Goal: Task Accomplishment & Management: Complete application form

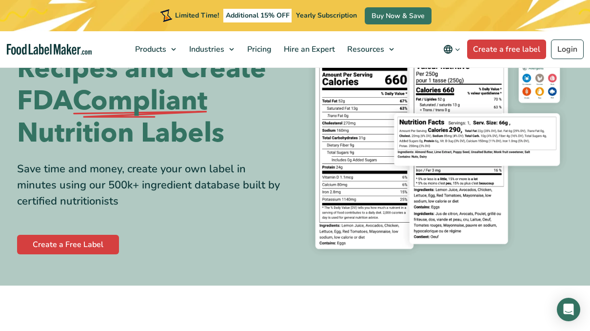
scroll to position [74, 0]
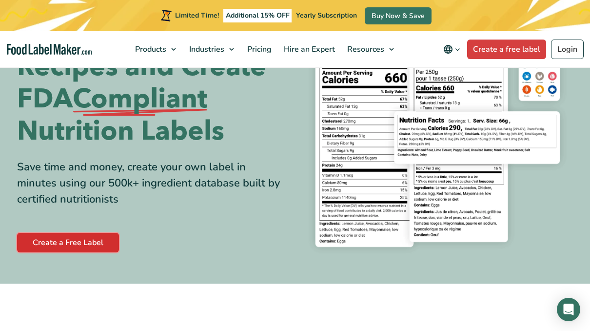
click at [84, 244] on link "Create a Free Label" at bounding box center [68, 243] width 102 height 20
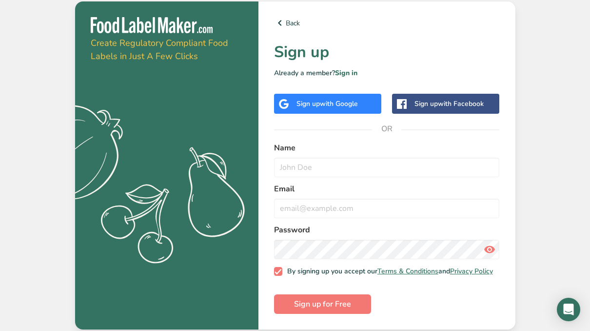
click at [306, 101] on div "Sign up with Google" at bounding box center [327, 104] width 61 height 10
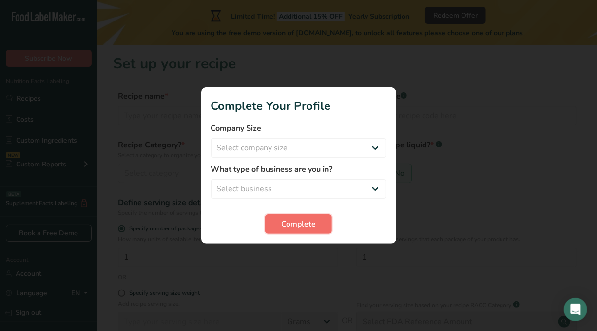
click at [323, 224] on button "Complete" at bounding box center [298, 224] width 67 height 20
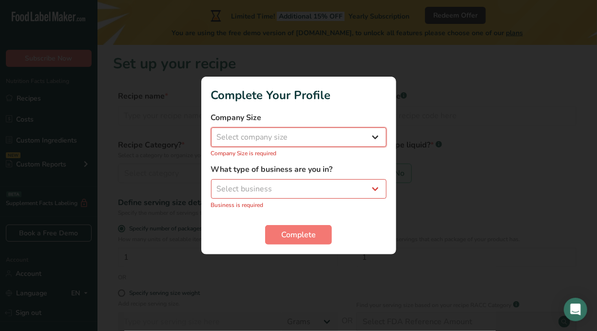
click at [357, 132] on select "Select company size Fewer than 10 Employees 10 to 50 Employees 51 to 500 Employ…" at bounding box center [299, 137] width 176 height 20
select select "1"
click at [211, 133] on select "Select company size Fewer than 10 Employees 10 to 50 Employees 51 to 500 Employ…" at bounding box center [299, 137] width 176 height 20
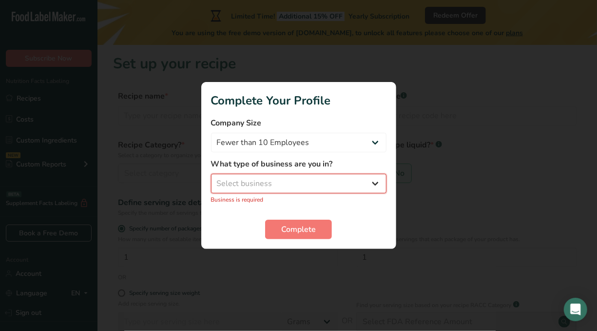
click at [330, 182] on select "Select business Packaged Food Manufacturer Restaurant & Cafe Bakery Meal Plans …" at bounding box center [299, 184] width 176 height 20
select select "8"
click at [211, 179] on select "Select business Packaged Food Manufacturer Restaurant & Cafe Bakery Meal Plans …" at bounding box center [299, 184] width 176 height 20
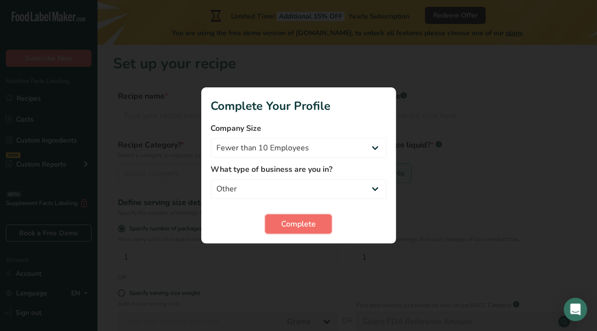
click at [296, 221] on span "Complete" at bounding box center [298, 224] width 35 height 12
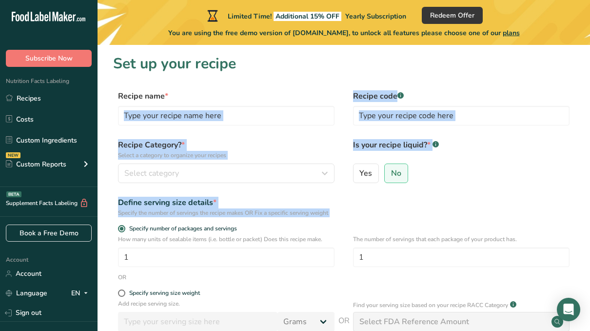
drag, startPoint x: 296, startPoint y: 221, endPoint x: 316, endPoint y: 87, distance: 136.1
click at [316, 87] on section "Set up your recipe Recipe name * Recipe code .a-a{fill:#347362;}.b-a{fill:#fff;…" at bounding box center [344, 238] width 493 height 387
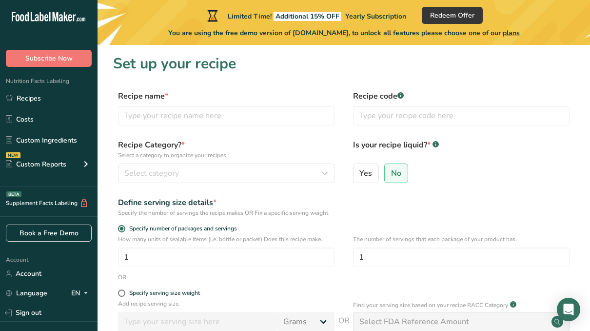
click at [297, 65] on h1 "Set up your recipe" at bounding box center [343, 64] width 461 height 22
click at [282, 118] on input "text" at bounding box center [226, 116] width 217 height 20
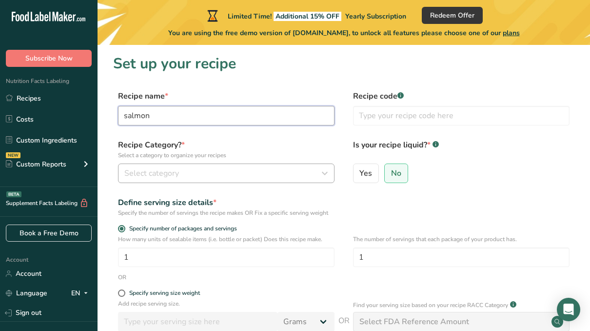
type input "salmon"
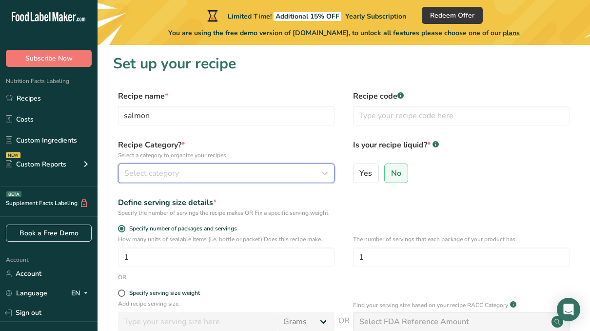
click at [191, 173] on div "Select category" at bounding box center [223, 173] width 198 height 12
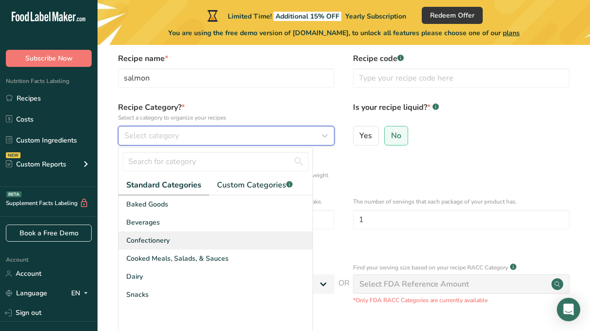
scroll to position [38, 0]
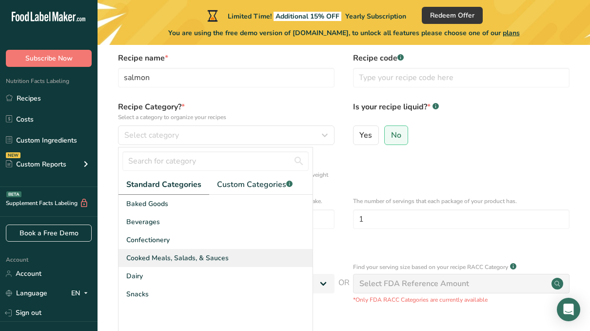
click at [179, 253] on span "Cooked Meals, Salads, & Sauces" at bounding box center [177, 258] width 102 height 10
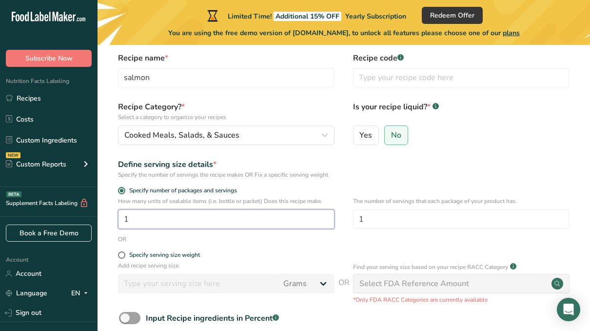
click at [187, 225] on input "1" at bounding box center [226, 219] width 217 height 20
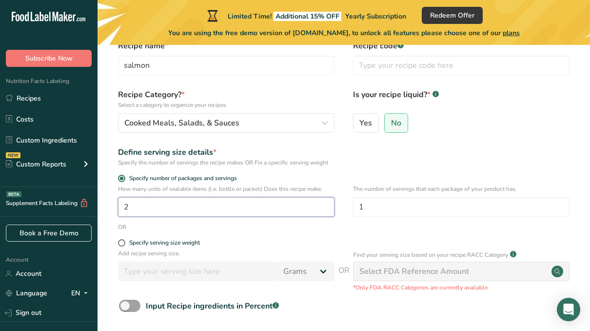
scroll to position [51, 0]
type input "2"
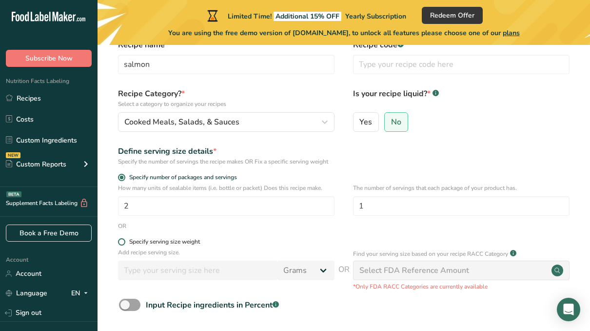
drag, startPoint x: 117, startPoint y: 244, endPoint x: 124, endPoint y: 240, distance: 7.9
click at [124, 240] on div "Specify serving size weight" at bounding box center [343, 243] width 461 height 10
click at [124, 240] on span at bounding box center [121, 241] width 7 height 7
click at [124, 240] on input "Specify serving size weight" at bounding box center [121, 241] width 6 height 6
radio input "true"
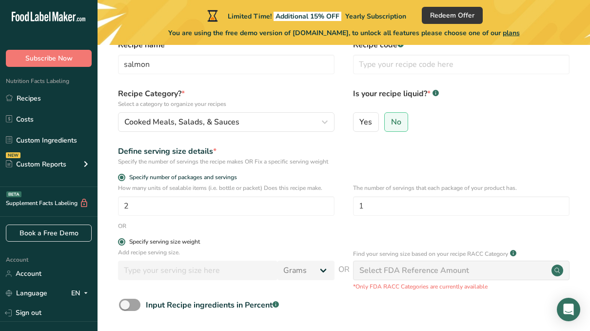
radio input "false"
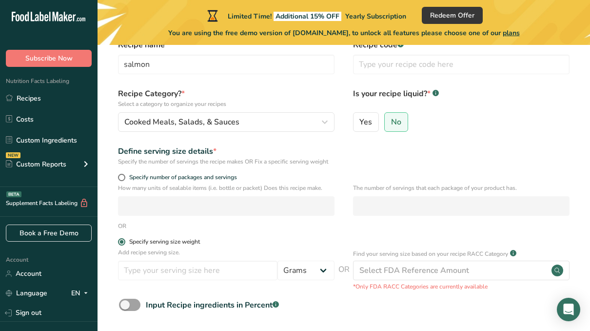
click at [124, 240] on span at bounding box center [121, 241] width 7 height 7
click at [124, 240] on input "Specify serving size weight" at bounding box center [121, 241] width 6 height 6
click at [120, 241] on span at bounding box center [121, 241] width 7 height 7
click at [120, 241] on input "Specify serving size weight" at bounding box center [121, 241] width 6 height 6
click at [120, 241] on span at bounding box center [121, 241] width 7 height 7
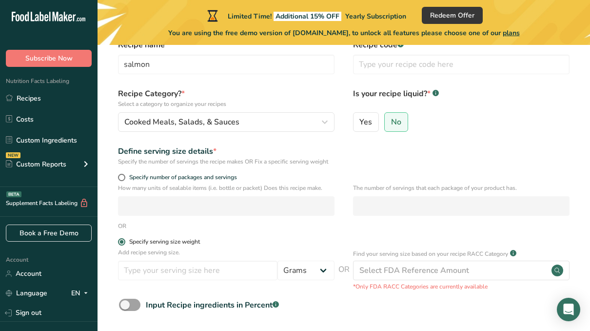
click at [120, 241] on input "Specify serving size weight" at bounding box center [121, 241] width 6 height 6
click at [167, 267] on input "number" at bounding box center [197, 270] width 159 height 20
type input "6"
click at [318, 272] on select "Grams kg mg mcg lb oz l mL fl oz tbsp tsp cup qt gallon" at bounding box center [305, 270] width 57 height 20
select select "5"
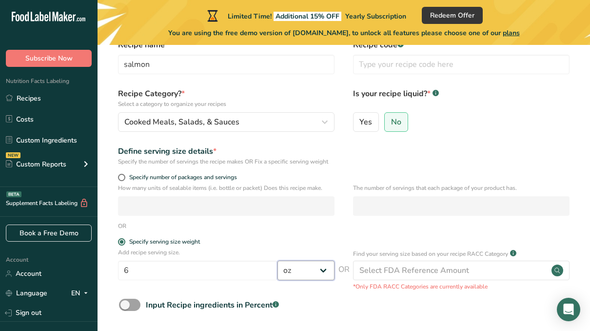
click at [278, 260] on select "Grams kg mg mcg lb oz l mL fl oz tbsp tsp cup qt gallon" at bounding box center [305, 270] width 57 height 20
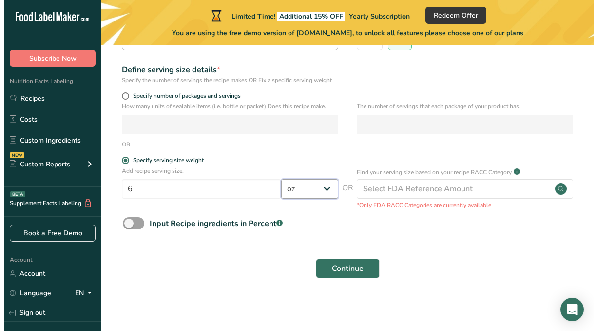
scroll to position [127, 0]
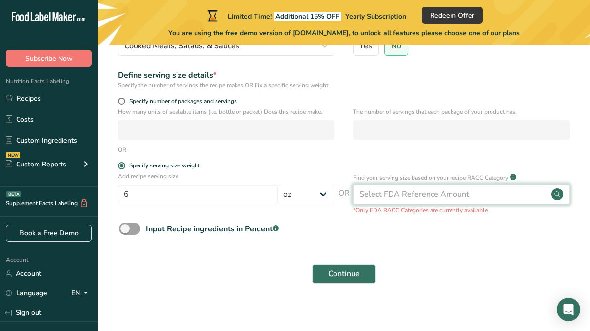
click at [422, 194] on div "Select FDA Reference Amount" at bounding box center [414, 194] width 110 height 12
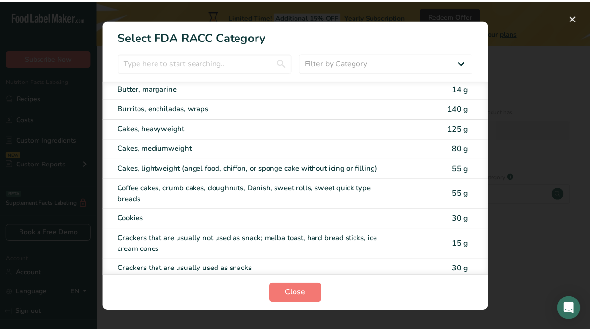
scroll to position [0, 0]
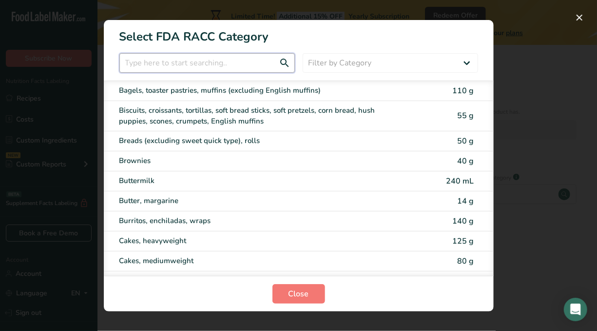
click at [225, 59] on input "RACC Category Selection Modal" at bounding box center [207, 63] width 176 height 20
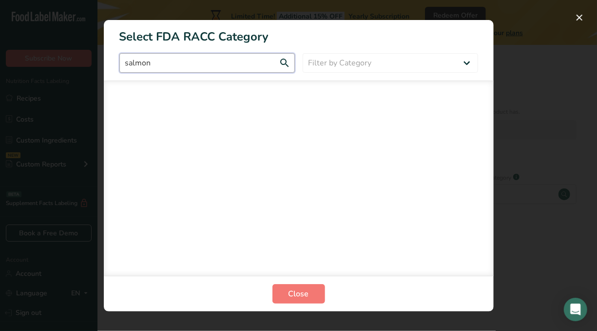
click at [225, 59] on input "salmon" at bounding box center [207, 63] width 176 height 20
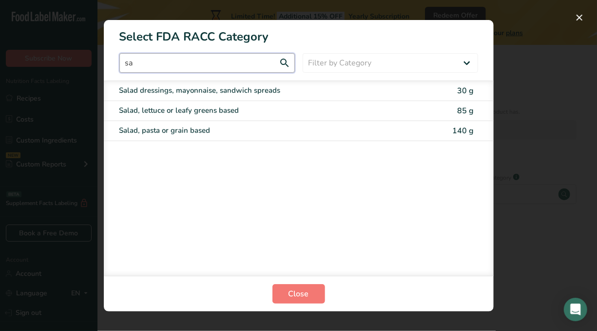
type input "s"
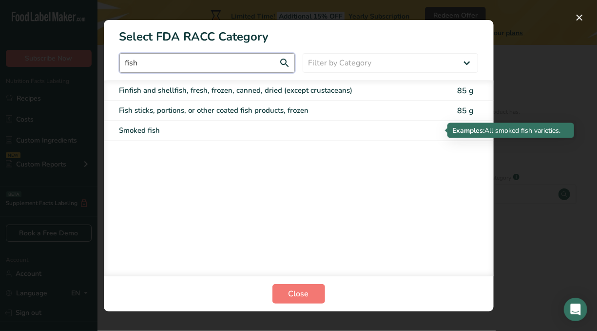
type input "fish"
click at [212, 125] on div "Smoked fish" at bounding box center [257, 130] width 277 height 11
type input "55"
select select "0"
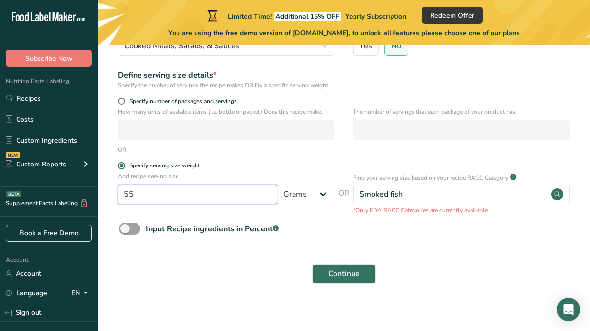
click at [233, 192] on input "55" at bounding box center [197, 194] width 159 height 20
type input "5"
type input "6"
click at [296, 197] on select "Grams kg mg mcg lb oz l mL fl oz tbsp tsp cup qt gallon" at bounding box center [305, 194] width 57 height 20
select select "5"
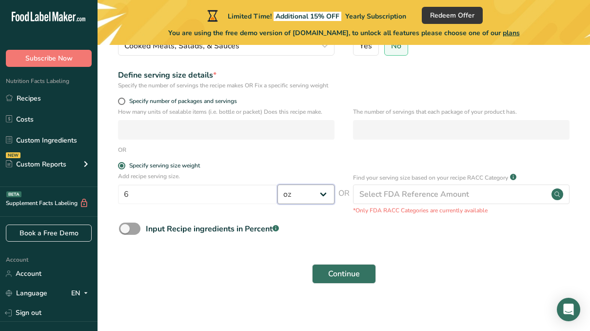
click at [278, 184] on select "Grams kg mg mcg lb oz l mL fl oz tbsp tsp cup qt gallon" at bounding box center [305, 194] width 57 height 20
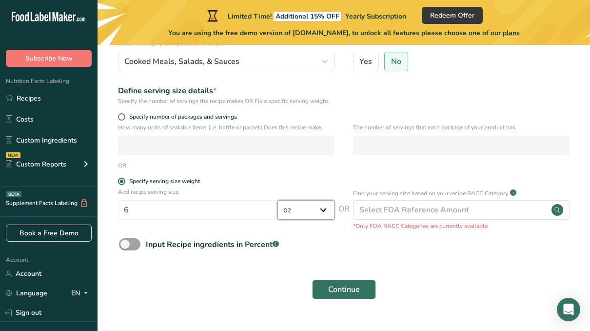
scroll to position [112, 0]
click at [349, 285] on span "Continue" at bounding box center [344, 289] width 32 height 12
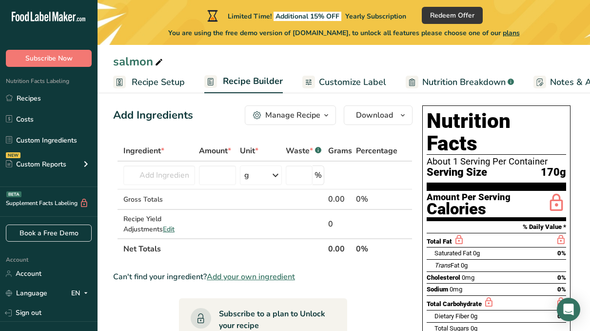
scroll to position [8, 0]
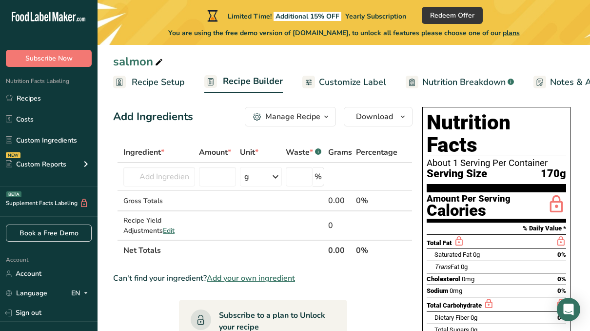
click at [370, 74] on link "Customize Label" at bounding box center [344, 82] width 84 height 22
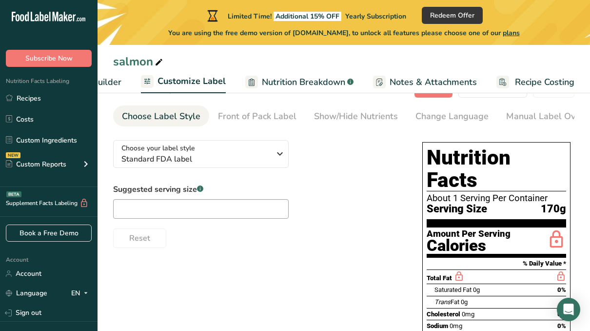
scroll to position [34, 0]
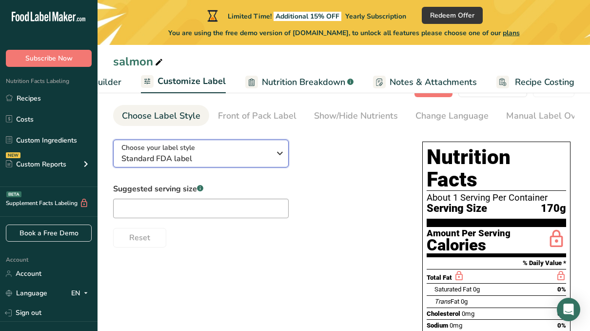
click at [252, 154] on span "Standard FDA label" at bounding box center [195, 159] width 149 height 12
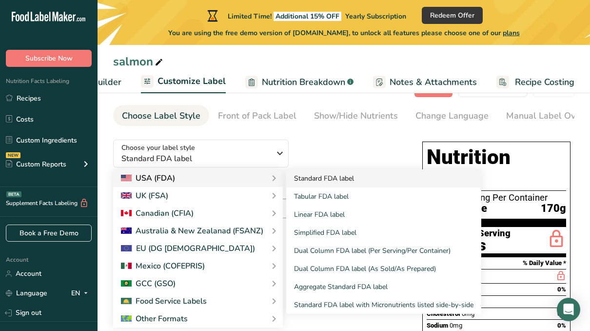
click at [303, 176] on link "Standard FDA label" at bounding box center [383, 178] width 195 height 18
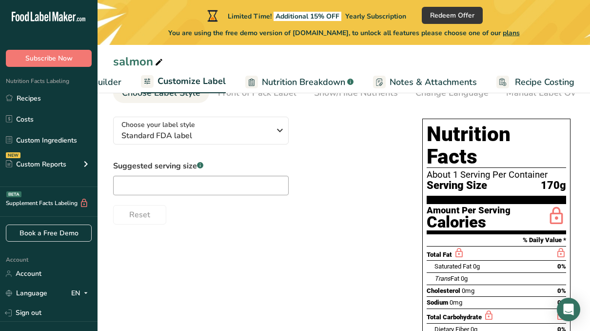
scroll to position [58, 0]
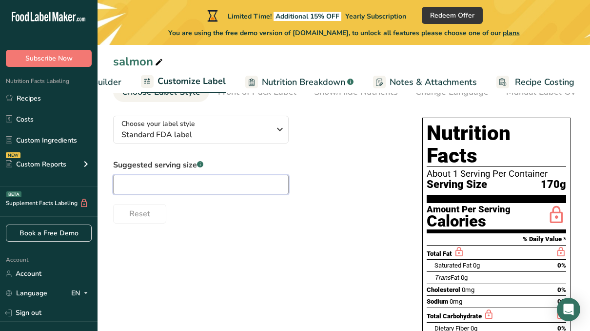
click at [229, 181] on input "text" at bounding box center [201, 185] width 176 height 20
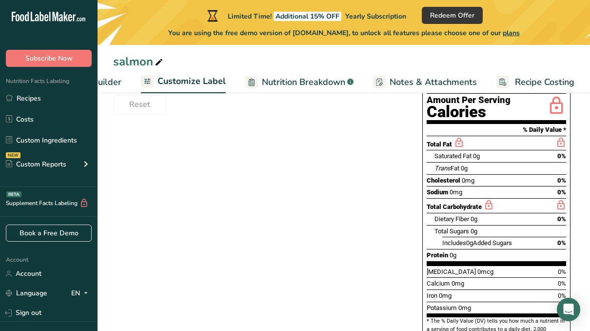
scroll to position [189, 0]
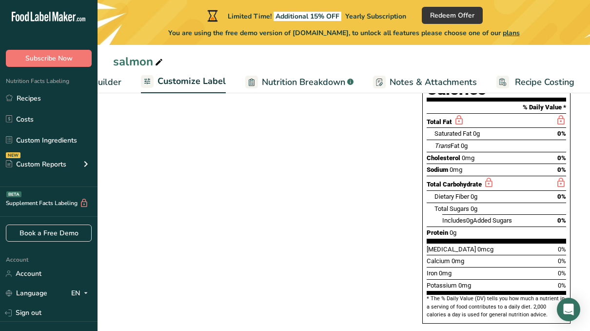
type input "6oz"
click at [462, 192] on div "Dietary Fiber 0g" at bounding box center [456, 197] width 43 height 10
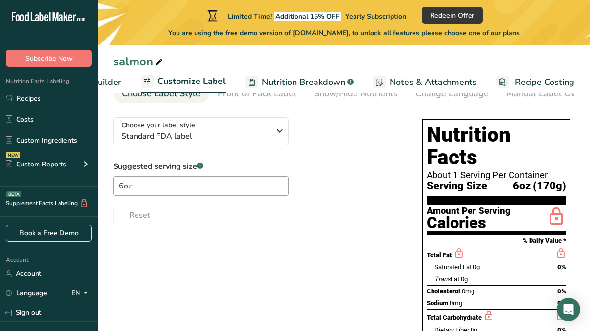
scroll to position [54, 0]
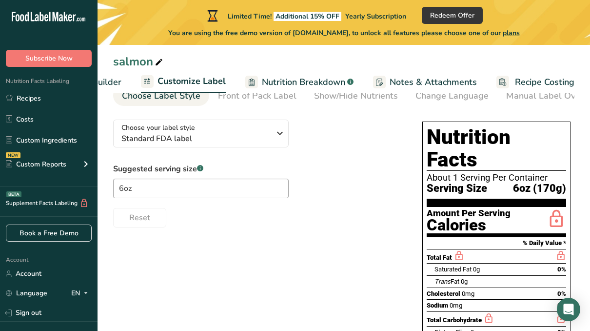
drag, startPoint x: 504, startPoint y: 186, endPoint x: 559, endPoint y: 202, distance: 57.4
click at [559, 202] on div "Nutrition Facts About 1 Serving Per Container Serving Size 6oz (170g) Amount Pe…" at bounding box center [496, 289] width 148 height 337
click at [559, 208] on icon at bounding box center [557, 219] width 20 height 23
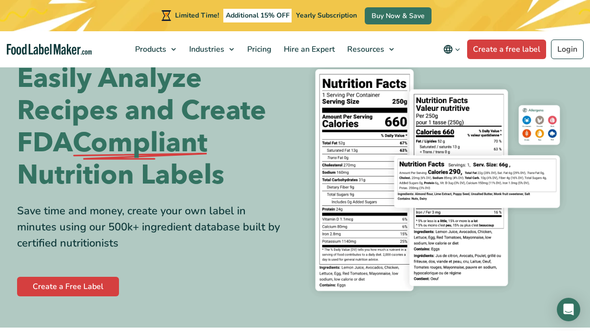
scroll to position [32, 0]
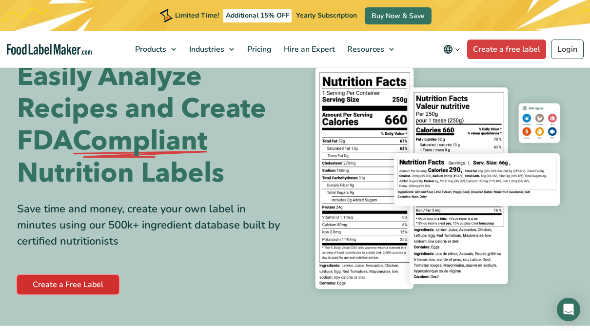
click at [66, 277] on link "Create a Free Label" at bounding box center [68, 285] width 102 height 20
